Goal: Task Accomplishment & Management: Complete application form

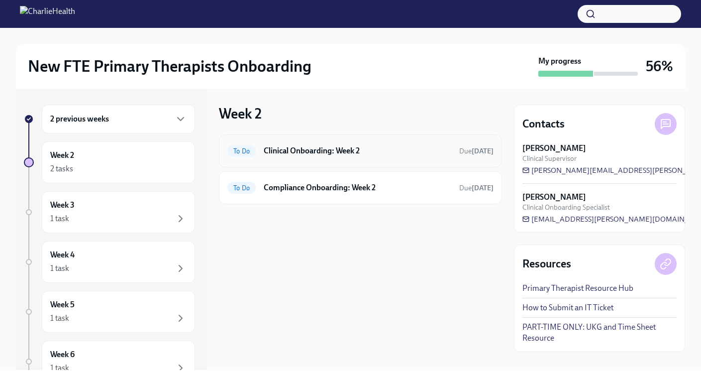
click at [345, 158] on div "To Do Clinical Onboarding: Week 2 Due [DATE]" at bounding box center [360, 151] width 266 height 16
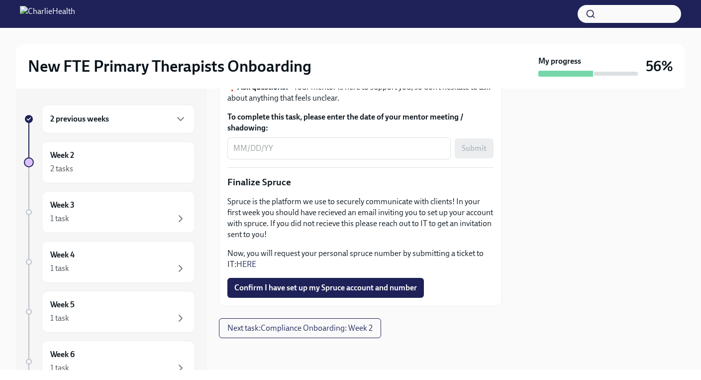
scroll to position [1294, 0]
click at [328, 329] on span "Next task : Compliance Onboarding: Week 2" at bounding box center [299, 328] width 145 height 10
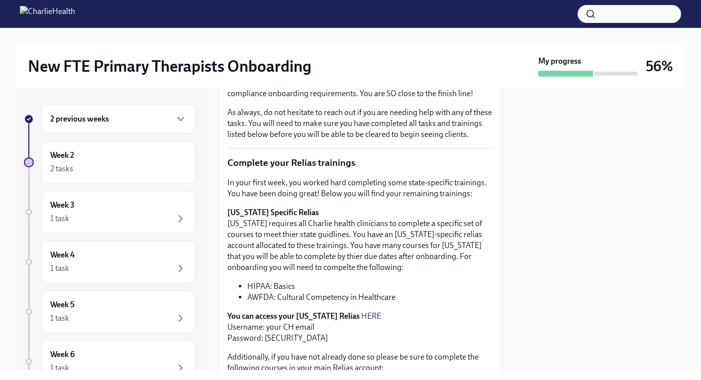
scroll to position [123, 0]
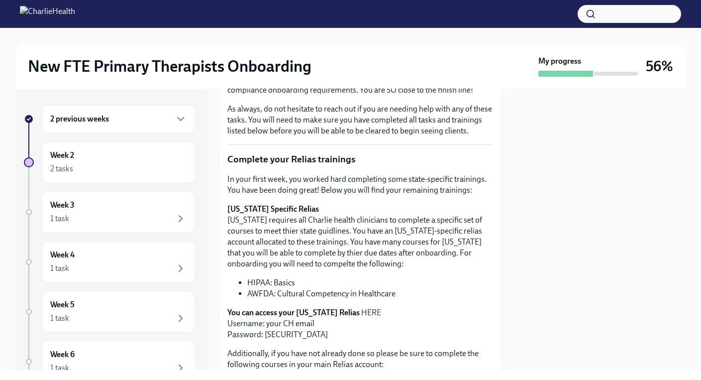
click at [361, 317] on link "HERE" at bounding box center [371, 312] width 20 height 9
drag, startPoint x: 290, startPoint y: 344, endPoint x: 265, endPoint y: 348, distance: 24.8
click at [265, 340] on p "You can access your [US_STATE] Relias HERE Username: your CH email Password: [S…" at bounding box center [360, 323] width 266 height 33
copy p "ch1234"
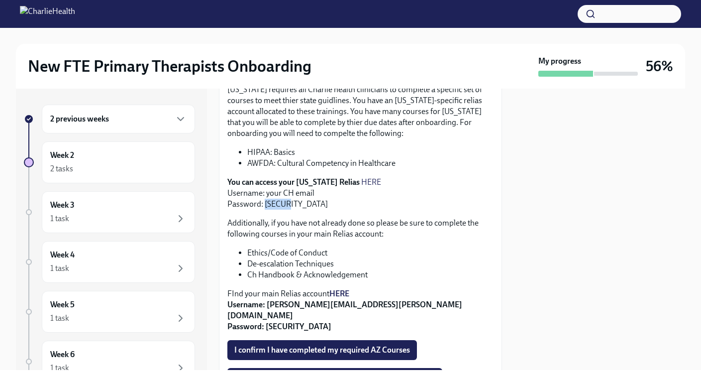
scroll to position [254, 0]
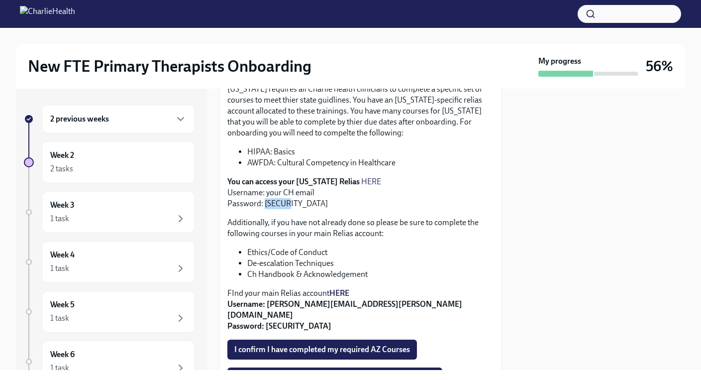
click at [361, 186] on link "HERE" at bounding box center [371, 181] width 20 height 9
click at [357, 209] on p "You can access your [US_STATE] Relias HERE Username: your CH email Password: [S…" at bounding box center [360, 192] width 266 height 33
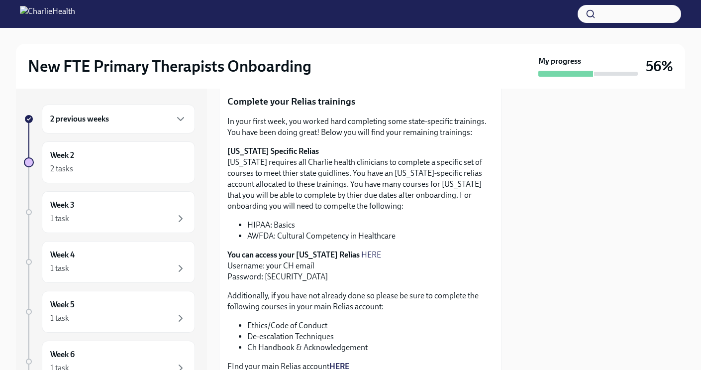
scroll to position [0, 0]
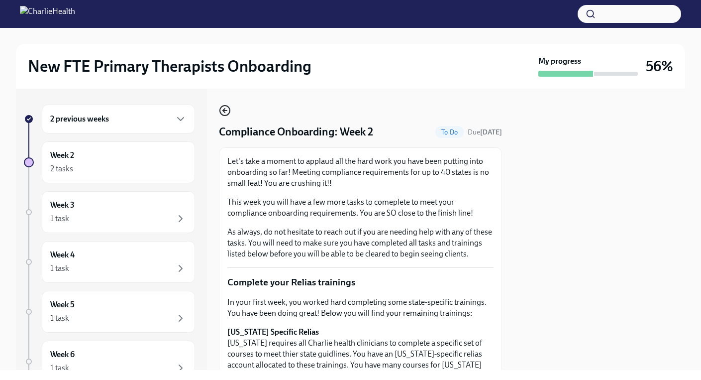
click at [224, 109] on icon "button" at bounding box center [225, 111] width 12 height 12
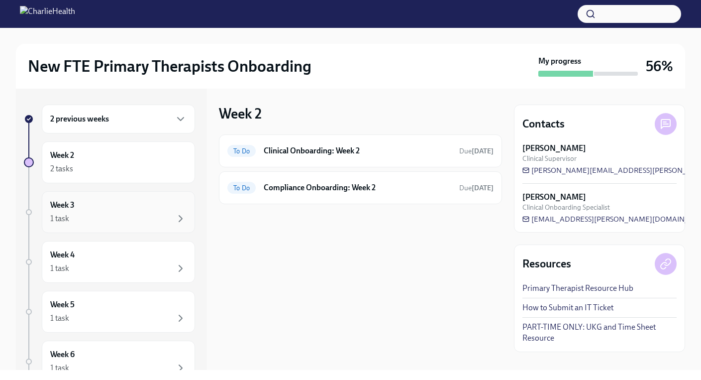
click at [157, 213] on div "1 task" at bounding box center [118, 219] width 136 height 12
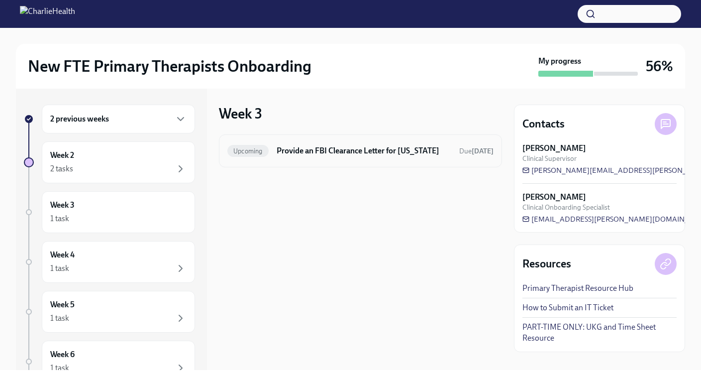
click at [302, 156] on h6 "Provide an FBI Clearance Letter for [US_STATE]" at bounding box center [364, 150] width 175 height 11
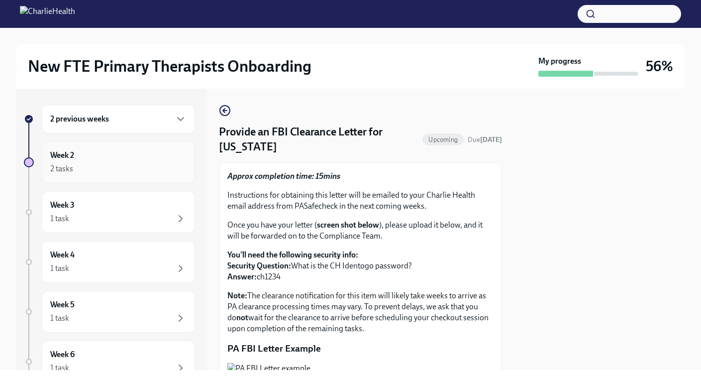
click at [138, 173] on div "2 tasks" at bounding box center [118, 169] width 136 height 12
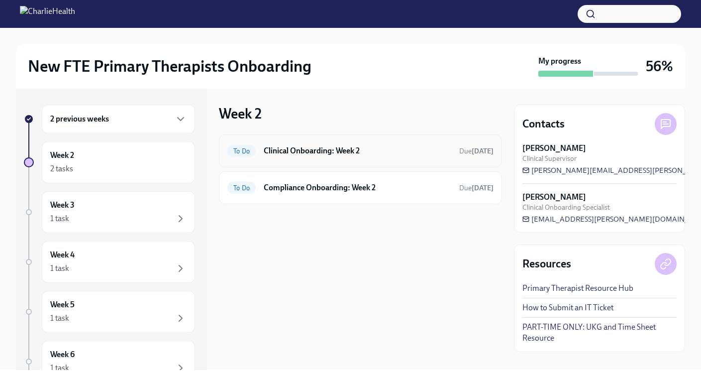
click at [306, 156] on div "To Do Clinical Onboarding: Week 2 Due [DATE]" at bounding box center [360, 151] width 266 height 16
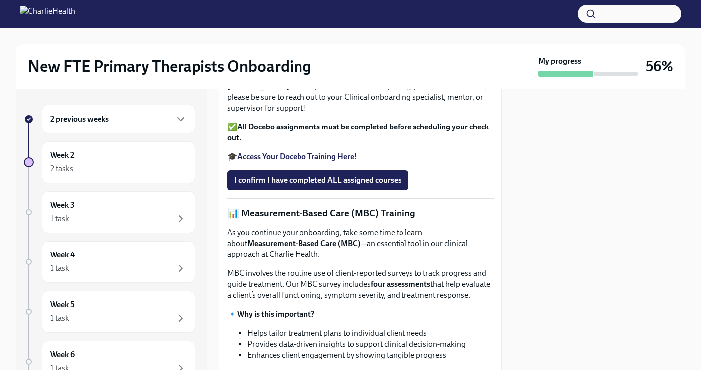
scroll to position [327, 0]
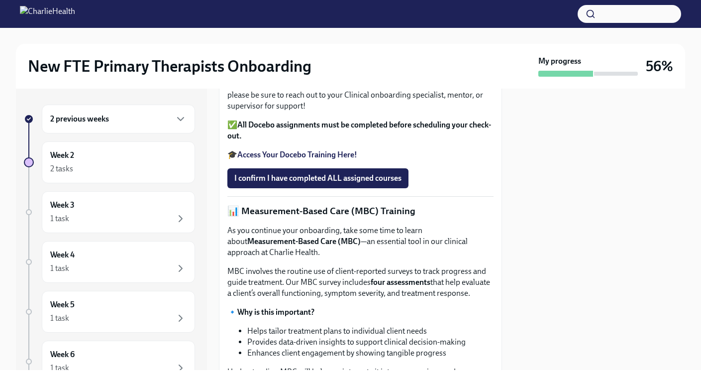
click at [327, 159] on strong "Access Your Docebo Training Here!" at bounding box center [297, 154] width 120 height 9
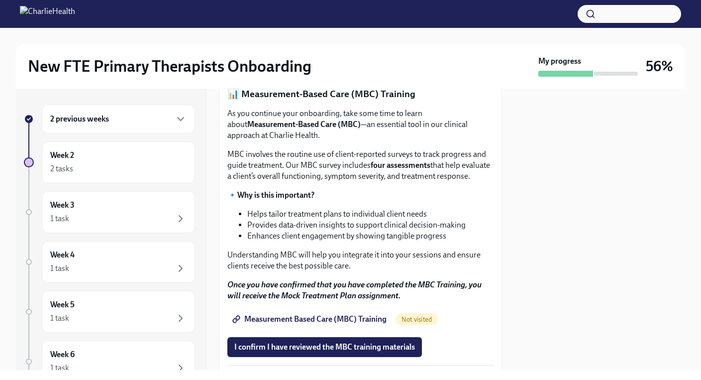
scroll to position [0, 0]
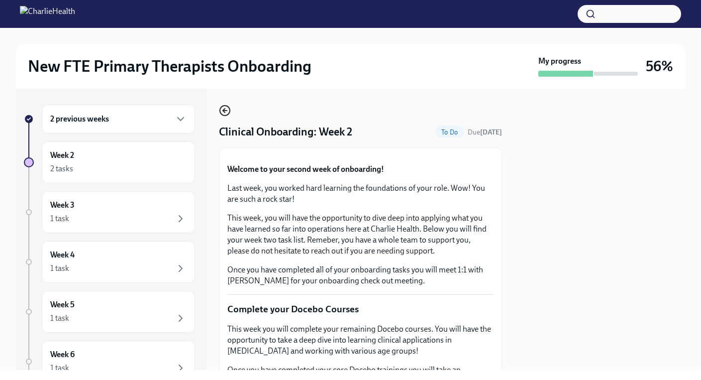
click at [224, 109] on icon "button" at bounding box center [225, 111] width 12 height 12
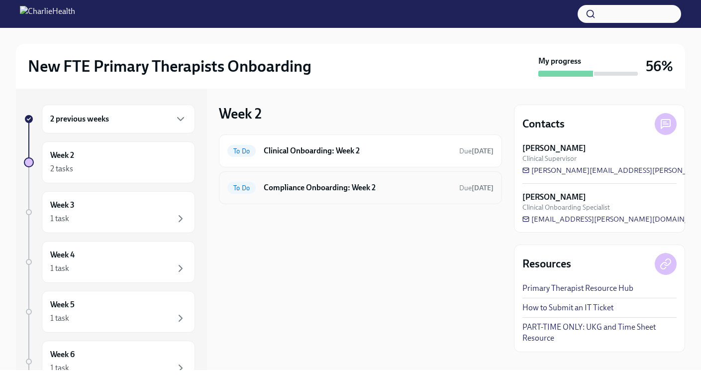
click at [288, 191] on h6 "Compliance Onboarding: Week 2" at bounding box center [358, 187] width 188 height 11
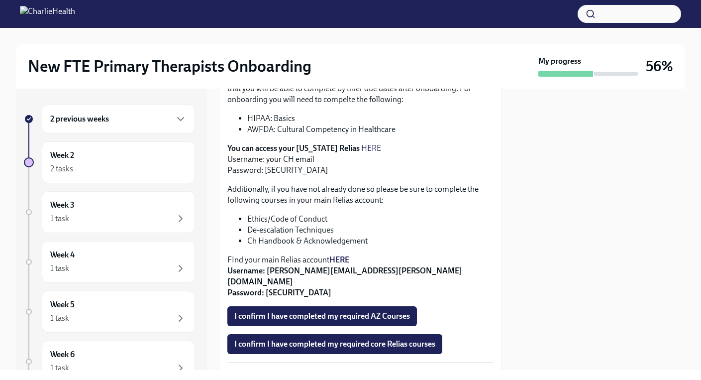
scroll to position [399, 0]
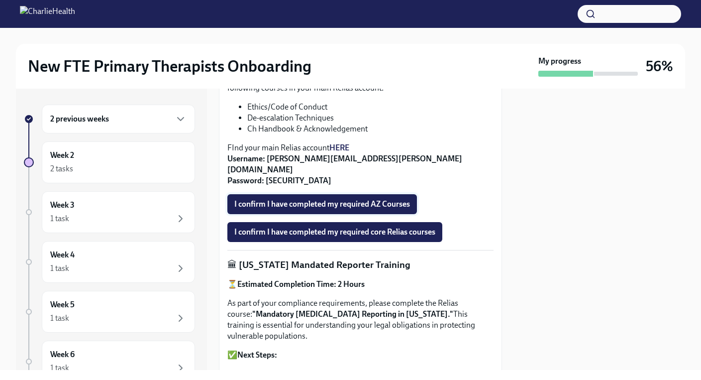
click at [365, 206] on span "I confirm I have completed my required AZ Courses" at bounding box center [322, 204] width 176 height 10
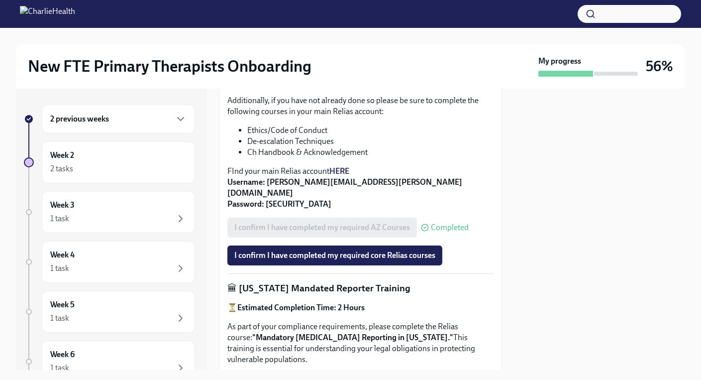
scroll to position [425, 0]
